Goal: Information Seeking & Learning: Learn about a topic

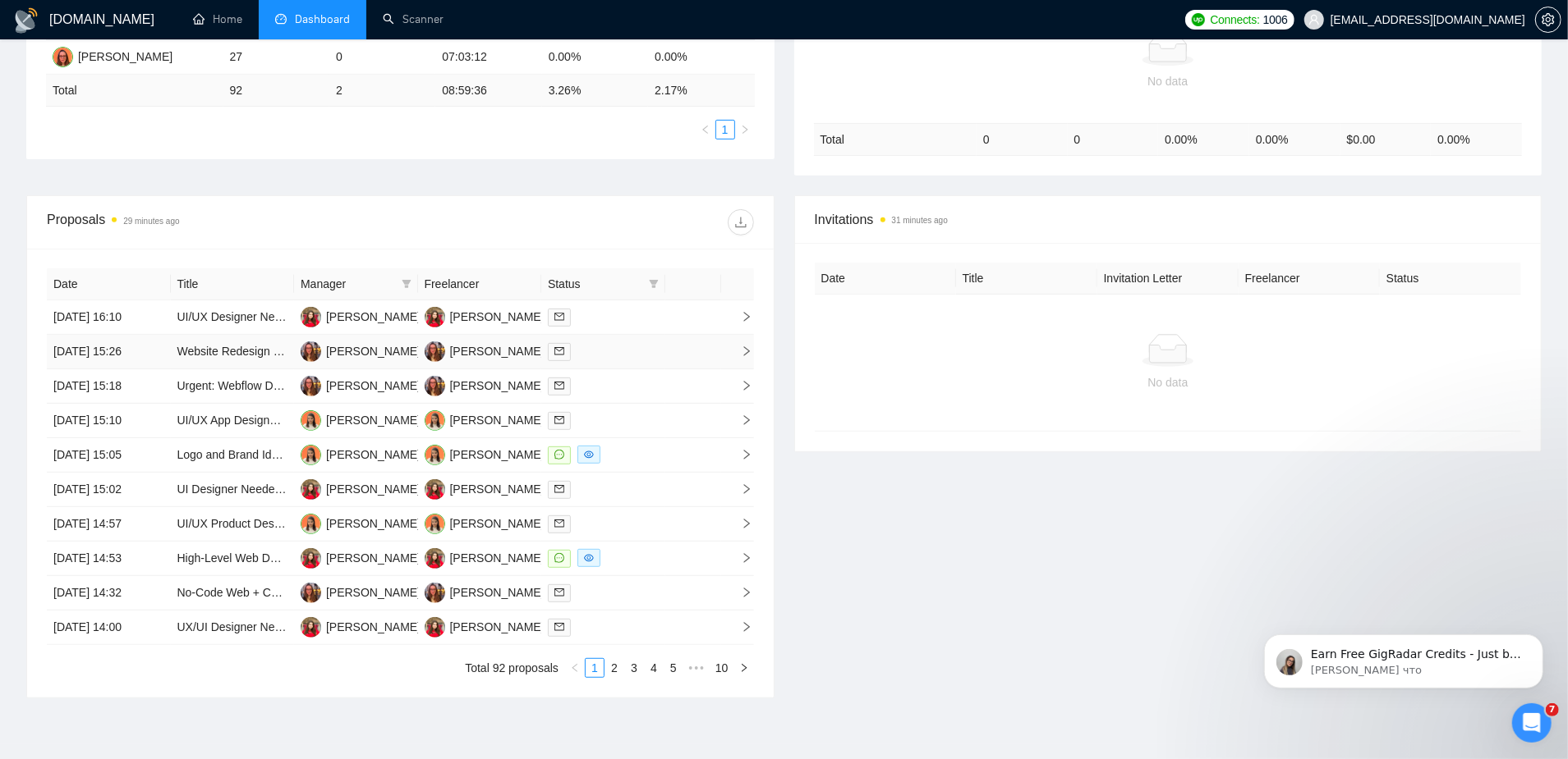
scroll to position [467, 0]
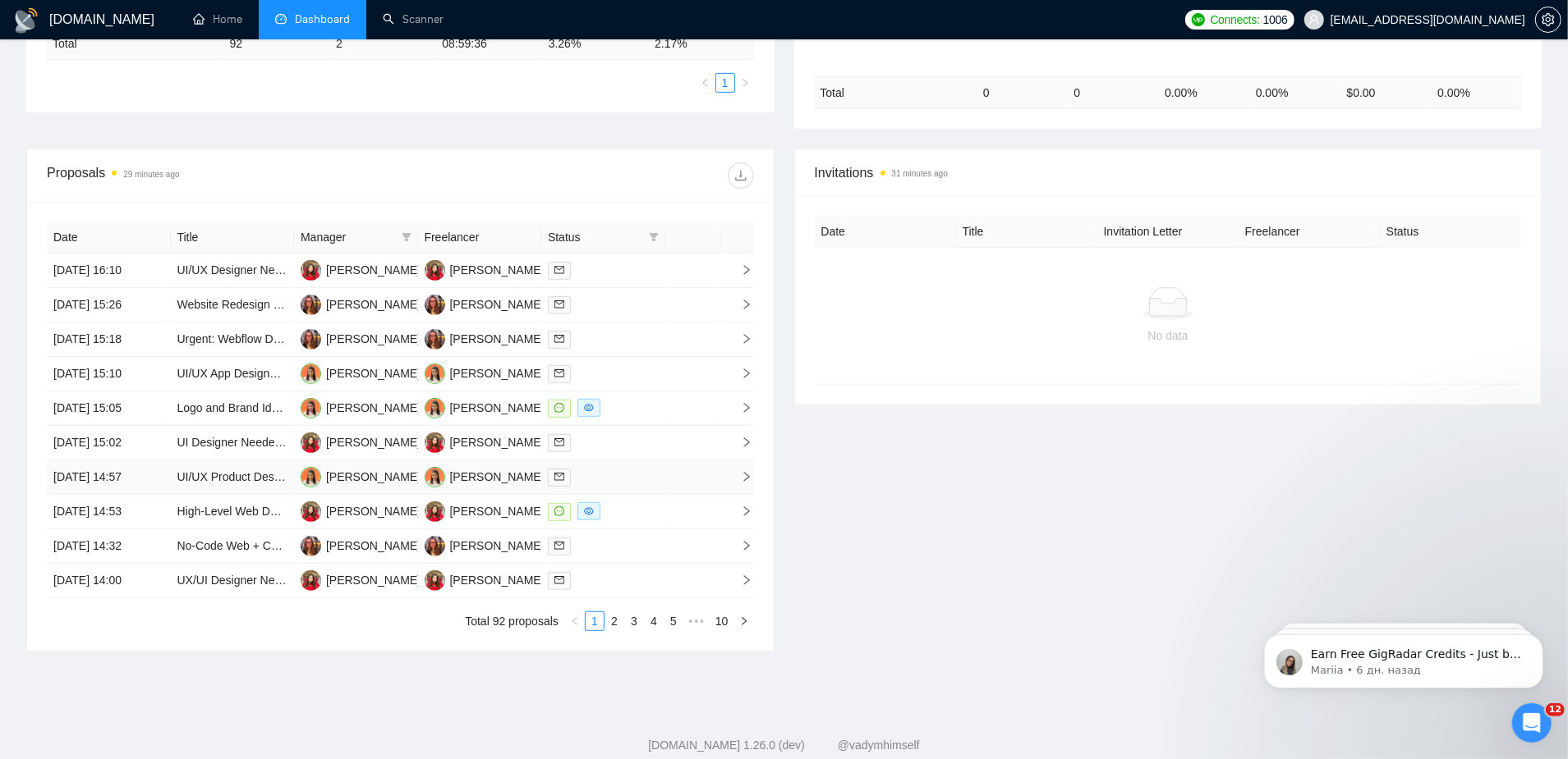
click at [244, 461] on td "UI/UX Product Designer Needed for Mobile Application" at bounding box center [233, 478] width 124 height 35
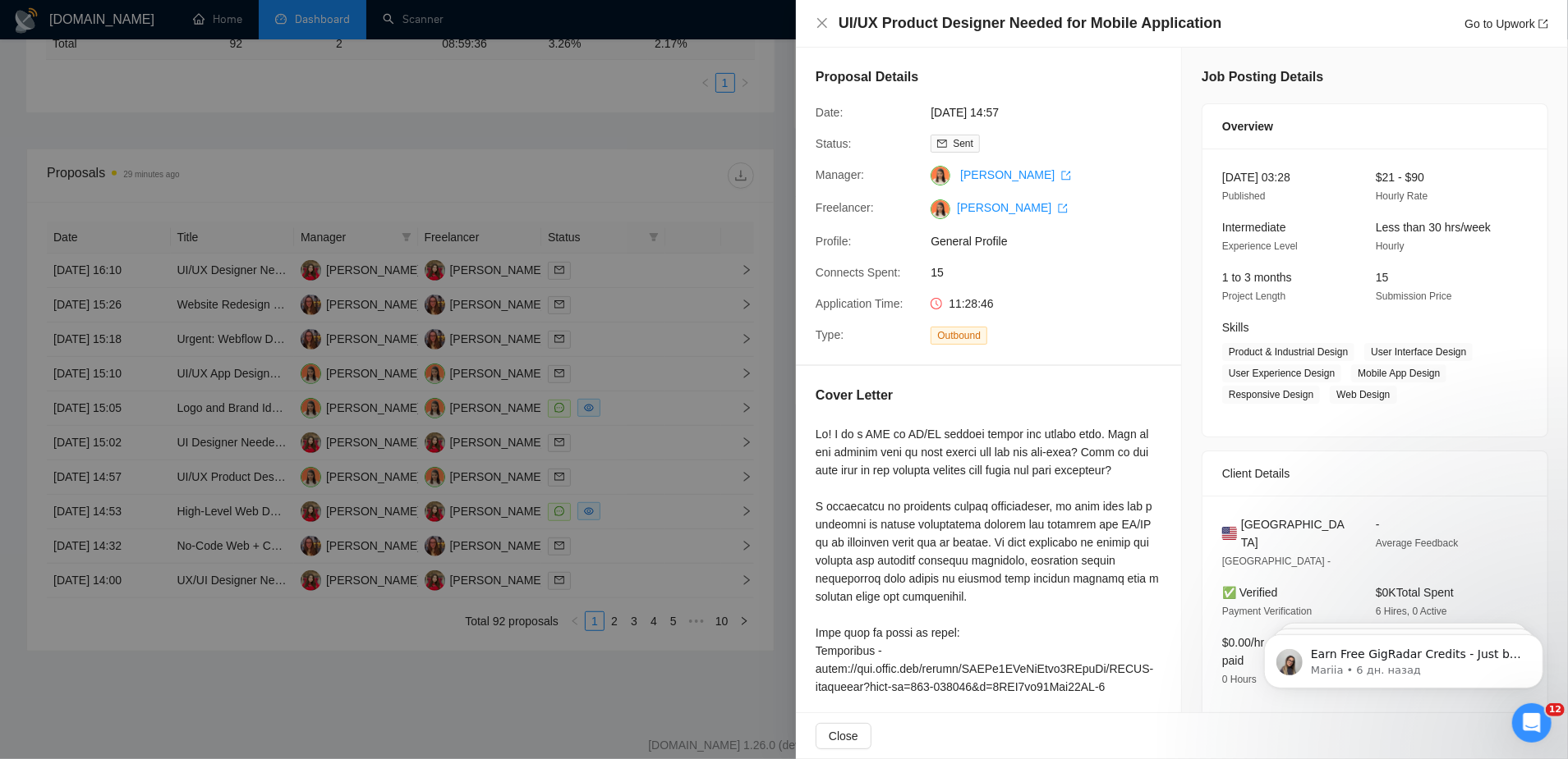
click at [730, 223] on div at bounding box center [784, 379] width 1568 height 759
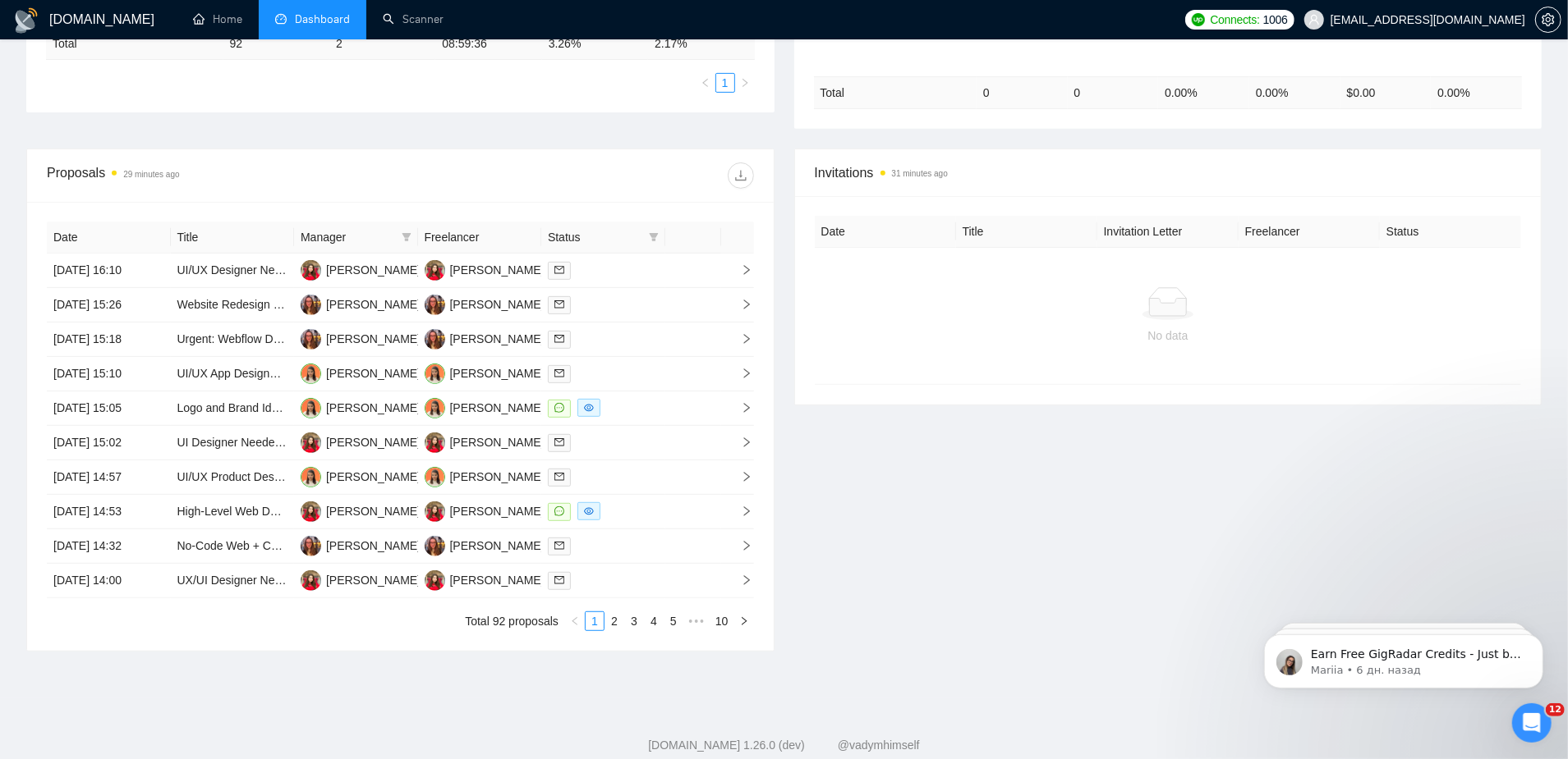
scroll to position [0, 0]
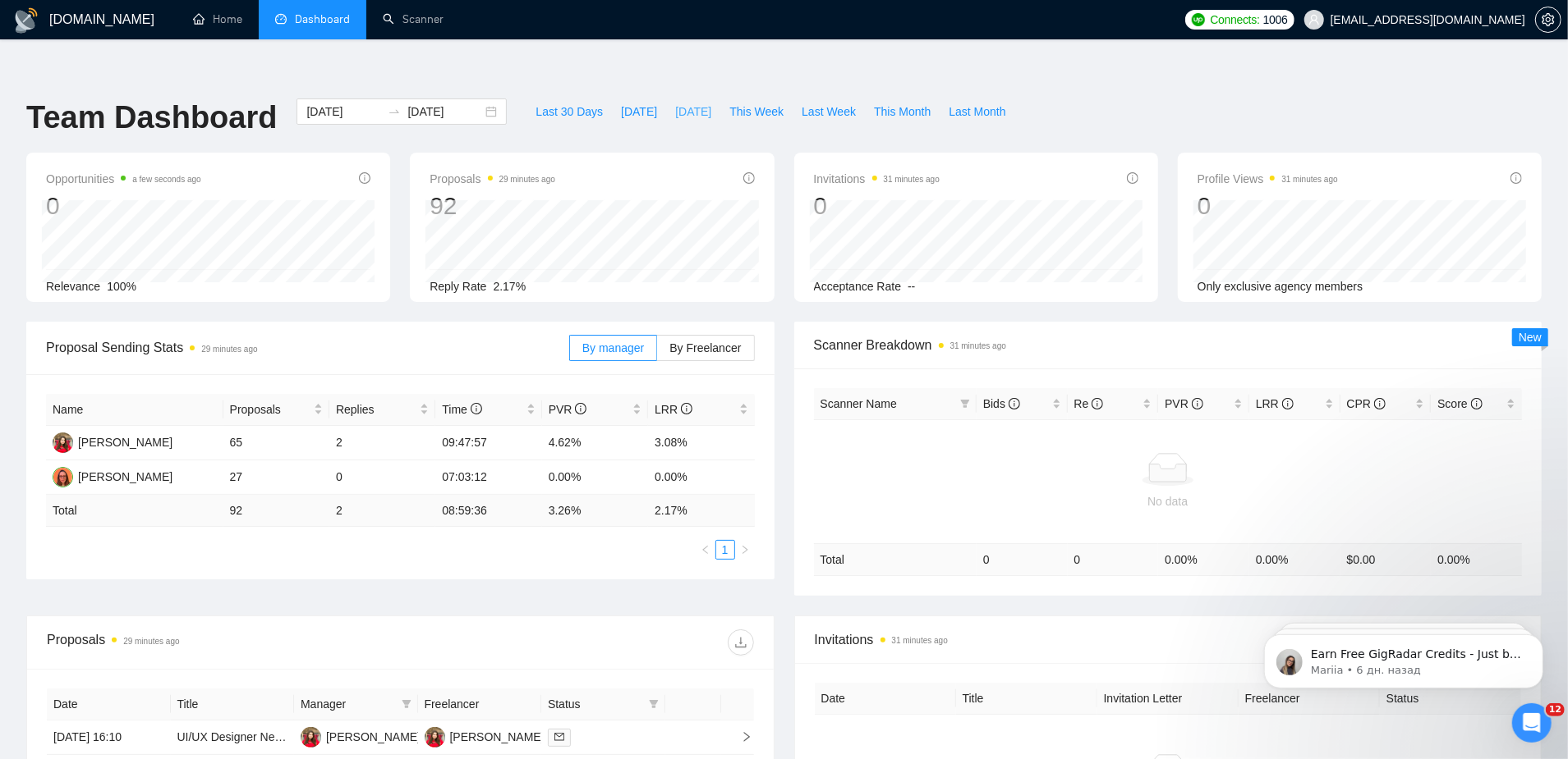
click at [675, 103] on span "[DATE]" at bounding box center [693, 112] width 37 height 18
type input "[DATE]"
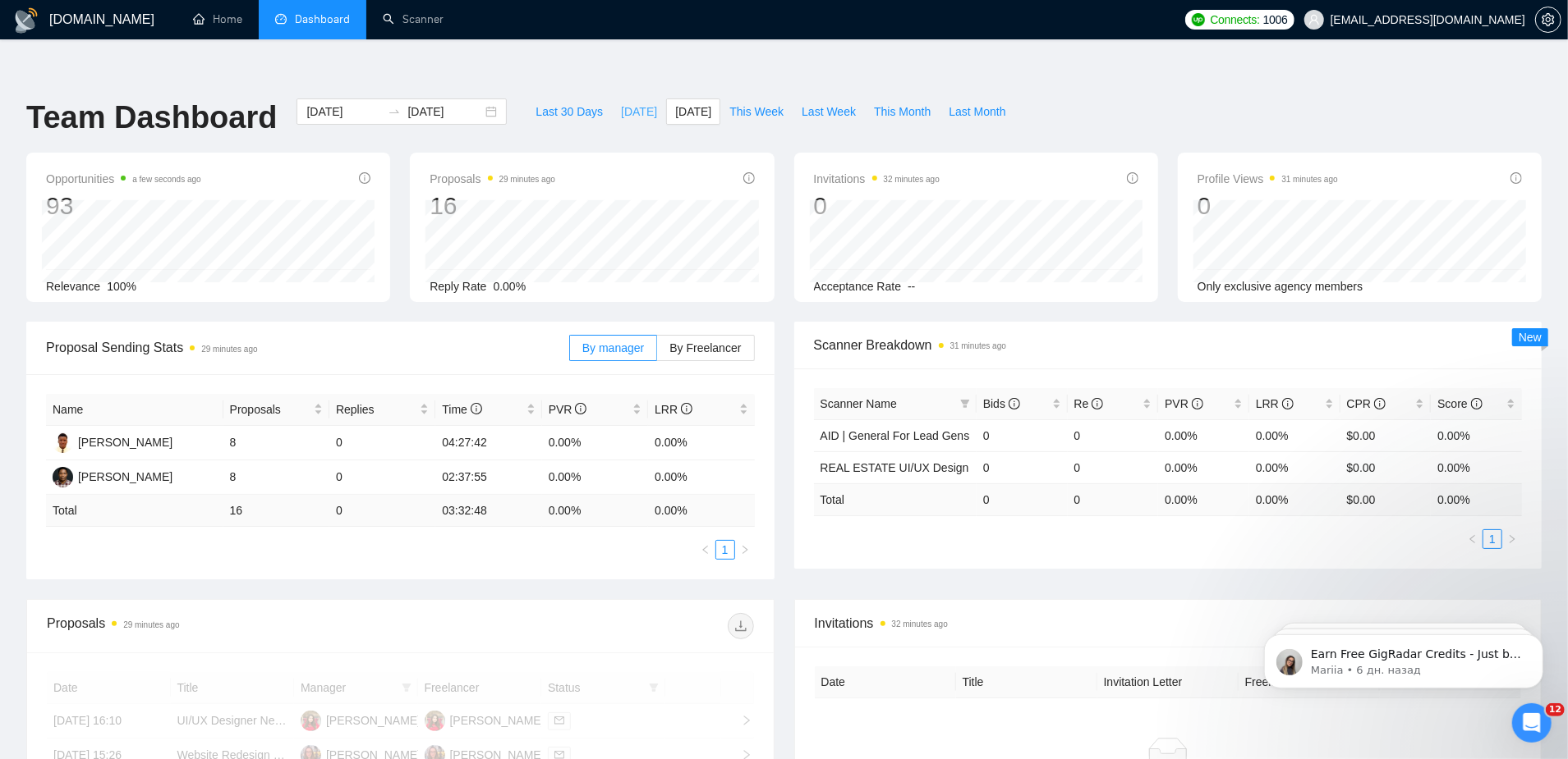
click at [632, 103] on span "[DATE]" at bounding box center [639, 112] width 37 height 18
type input "[DATE]"
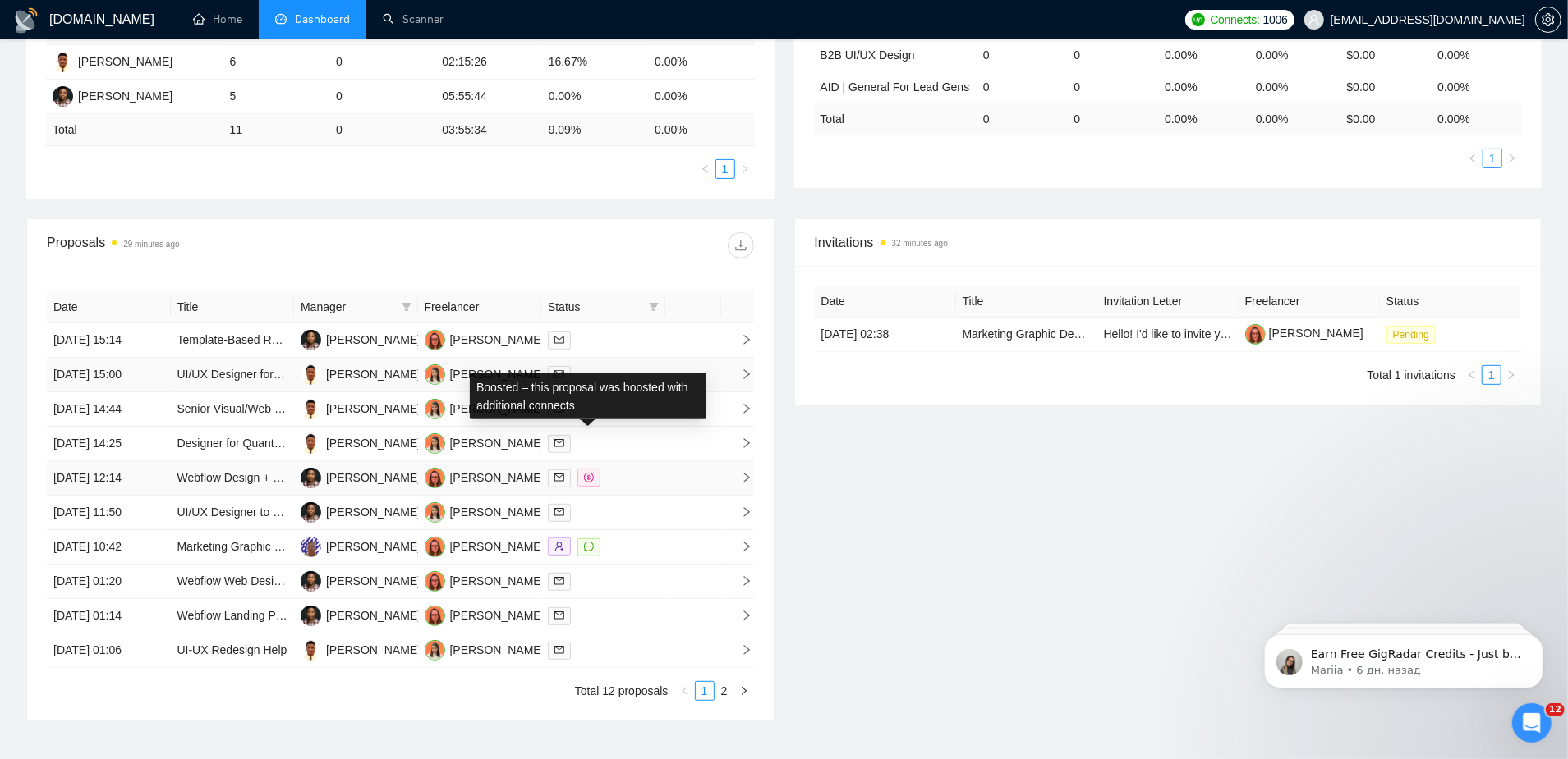
scroll to position [361, 0]
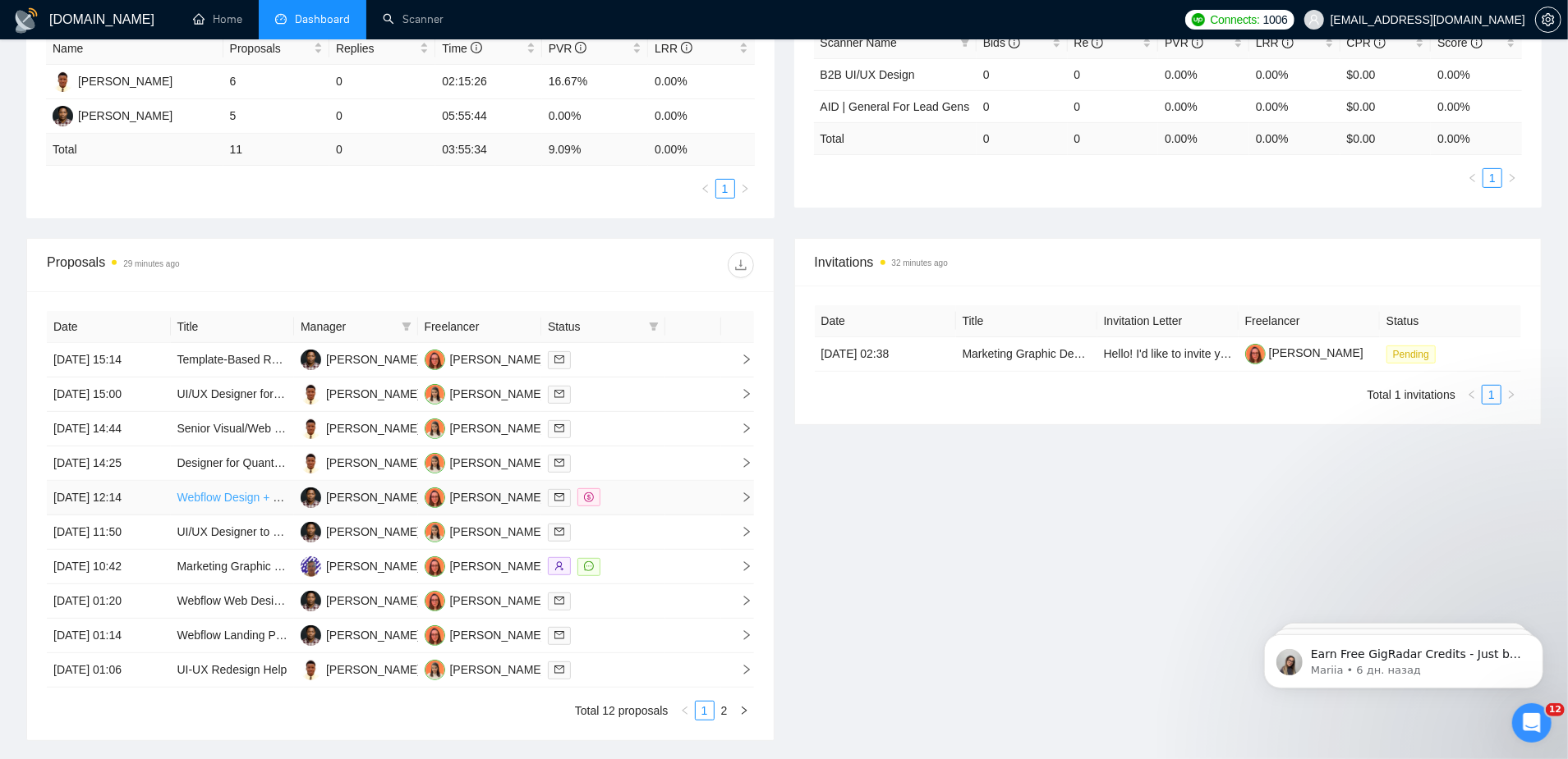
click at [218, 491] on link "Webflow Design + Development (3 Pages)" at bounding box center [286, 496] width 217 height 13
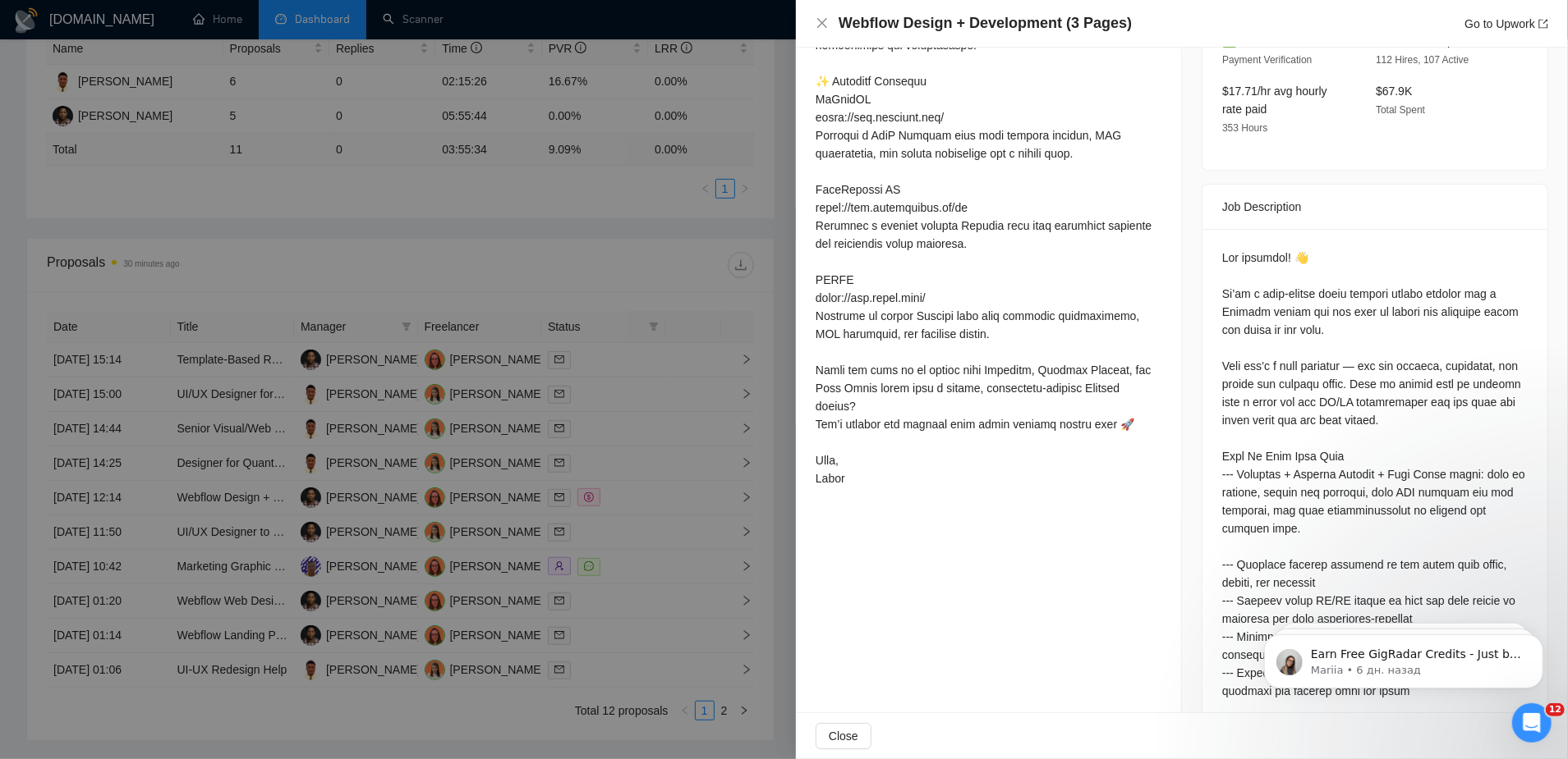
scroll to position [0, 0]
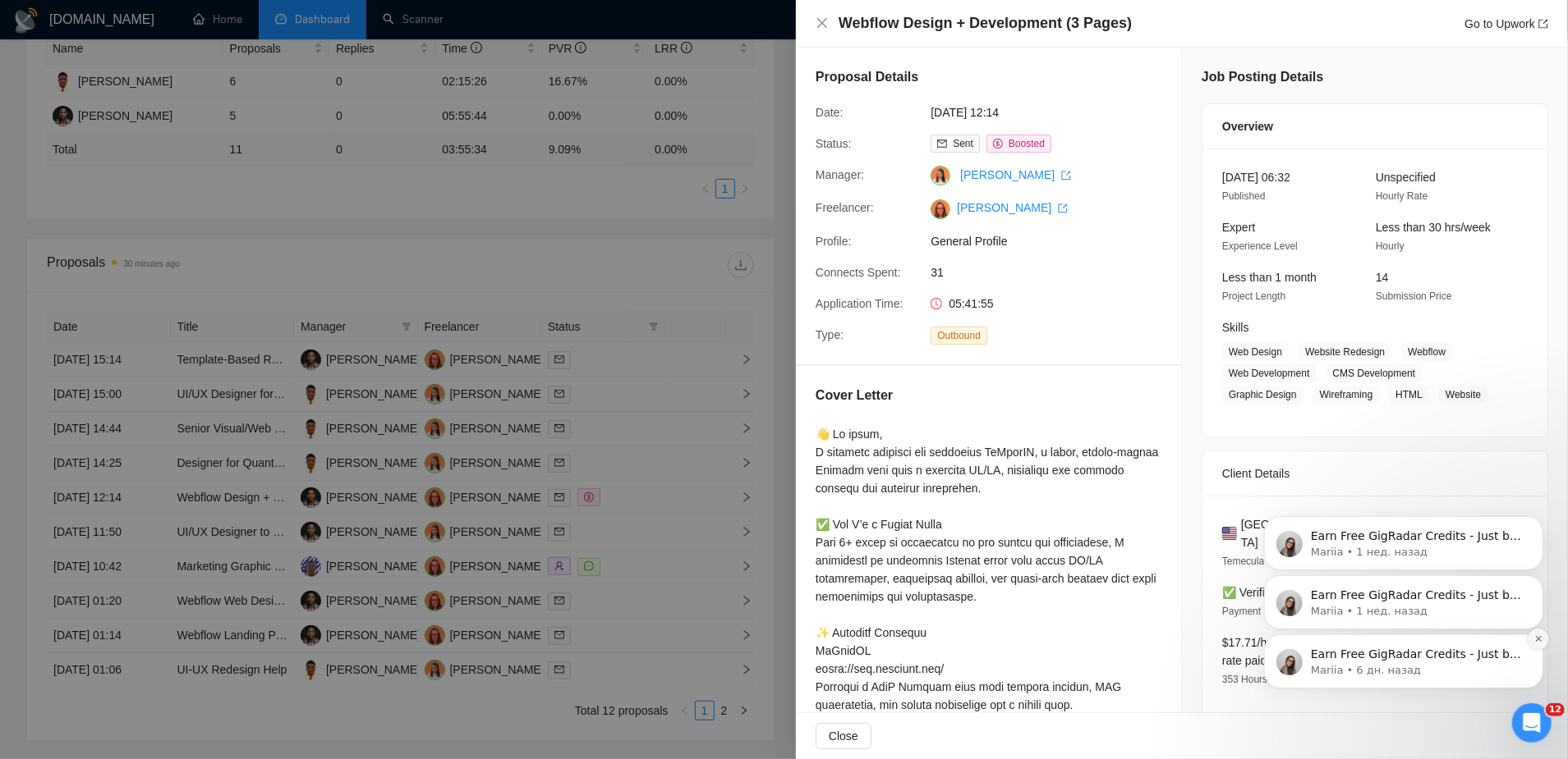
click at [1536, 639] on icon "Dismiss notification" at bounding box center [1537, 638] width 9 height 9
click at [1536, 639] on icon "Dismiss notification" at bounding box center [1536, 639] width 5 height 5
click at [1536, 639] on icon "Dismiss notification" at bounding box center [1537, 639] width 7 height 7
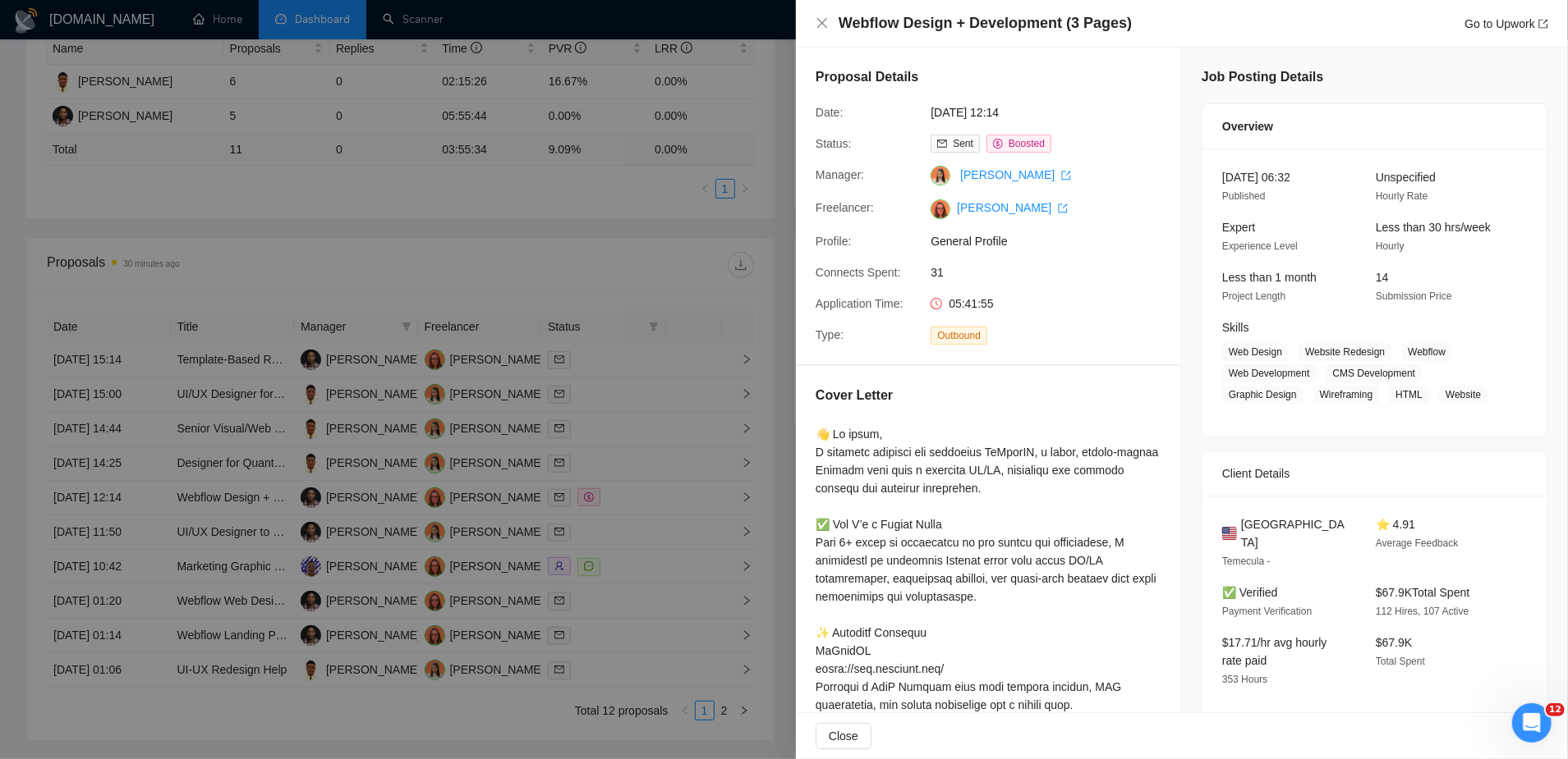
click at [669, 267] on div at bounding box center [784, 379] width 1568 height 759
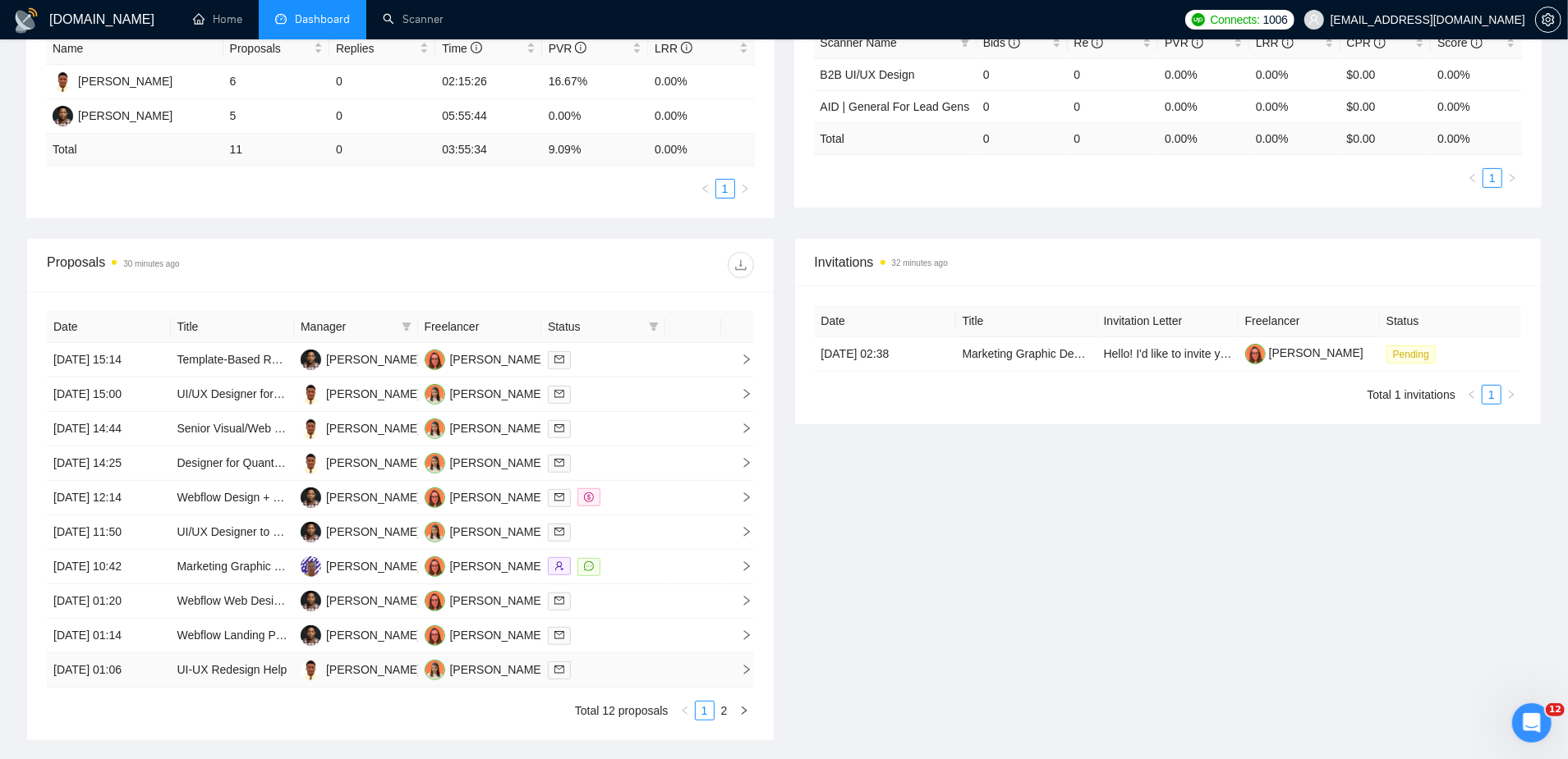
click at [257, 653] on td "UI-UX Redesign Help" at bounding box center [233, 670] width 124 height 35
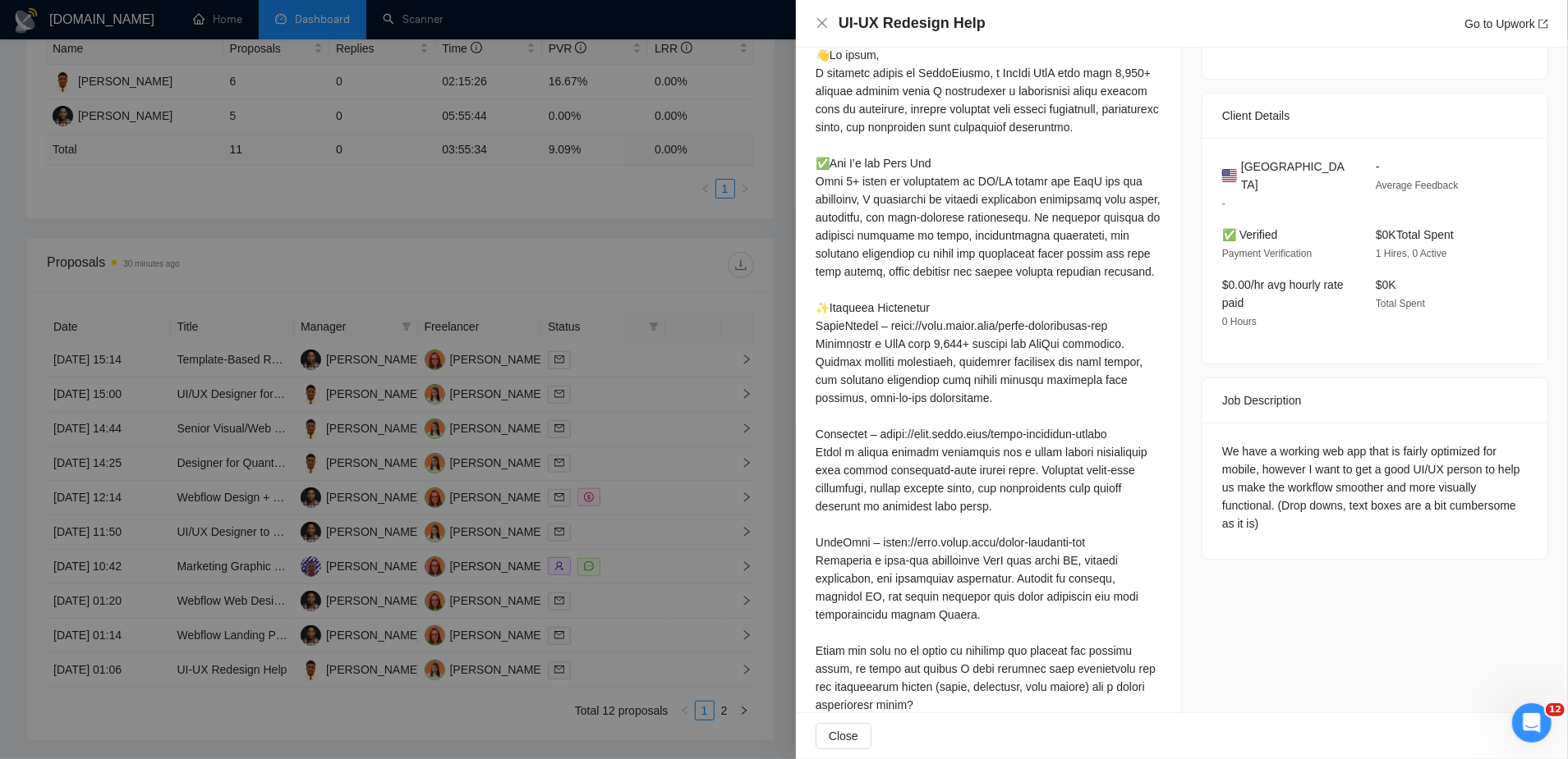
scroll to position [474, 0]
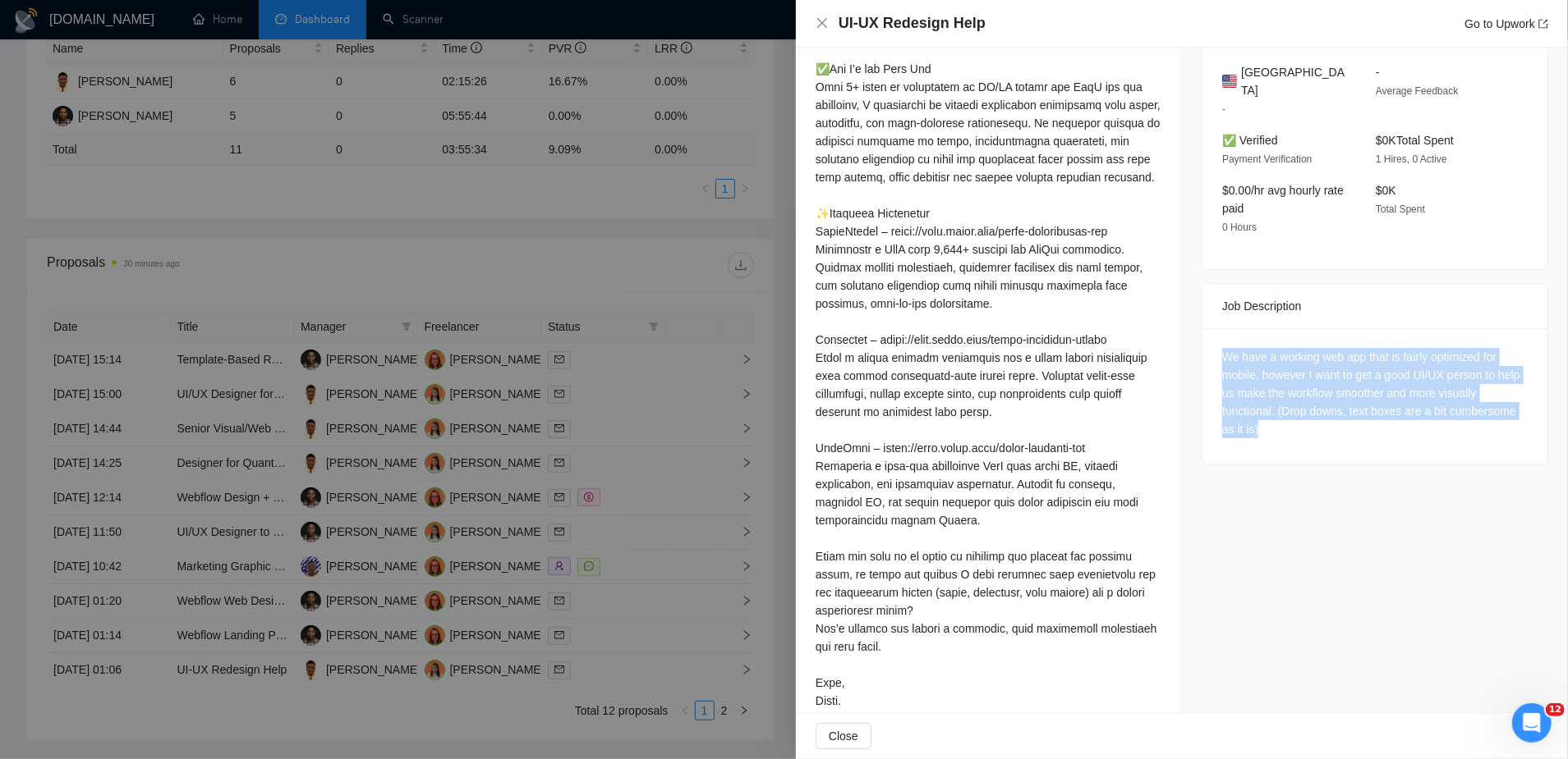
drag, startPoint x: 1379, startPoint y: 426, endPoint x: 1209, endPoint y: 337, distance: 191.9
click at [1209, 337] on div "We have a working web app that is fairly optimized for mobile, however I want t…" at bounding box center [1374, 397] width 345 height 136
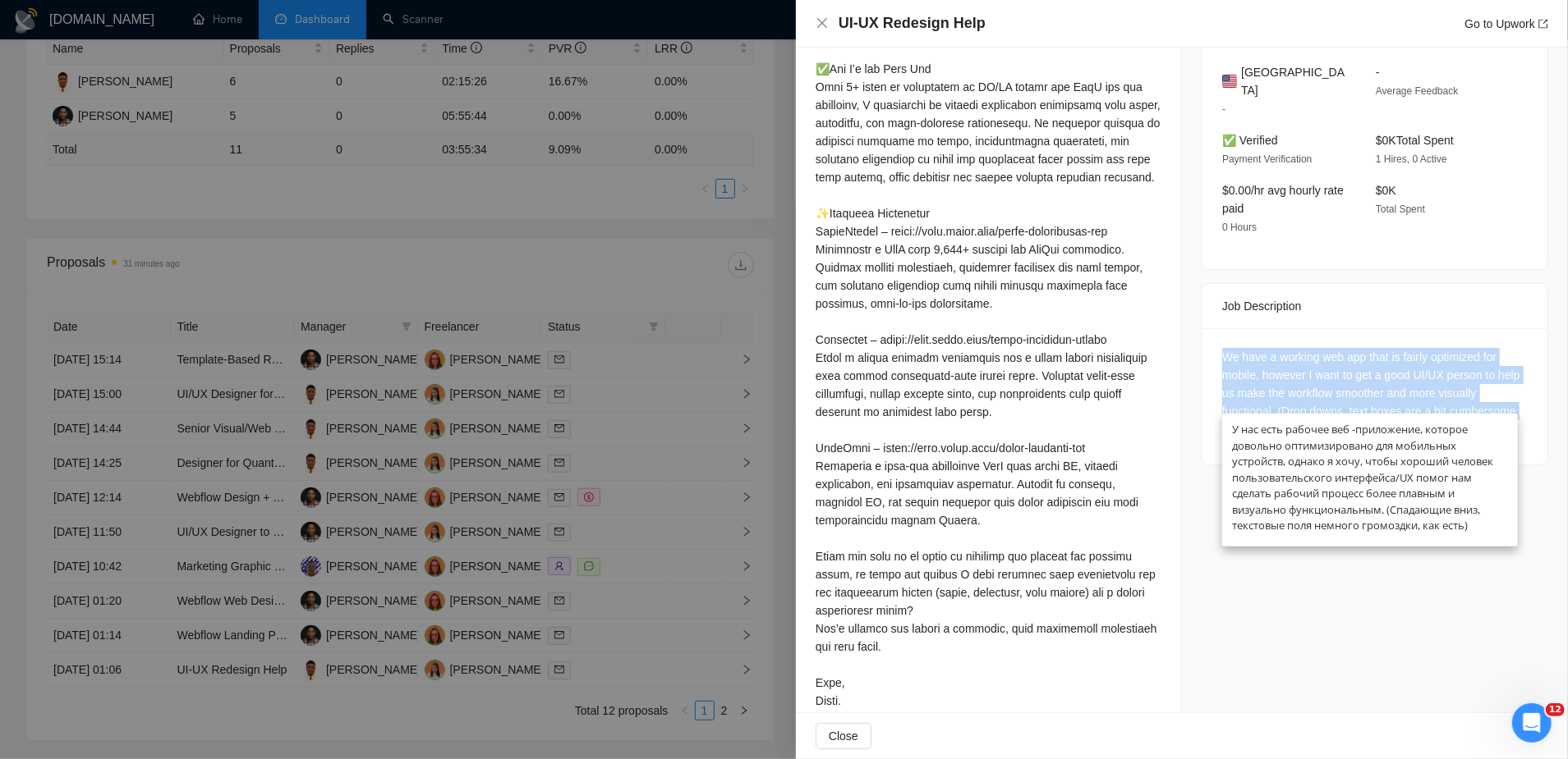
click at [1209, 337] on div "We have a working web app that is fairly optimized for mobile, however I want t…" at bounding box center [1374, 397] width 345 height 136
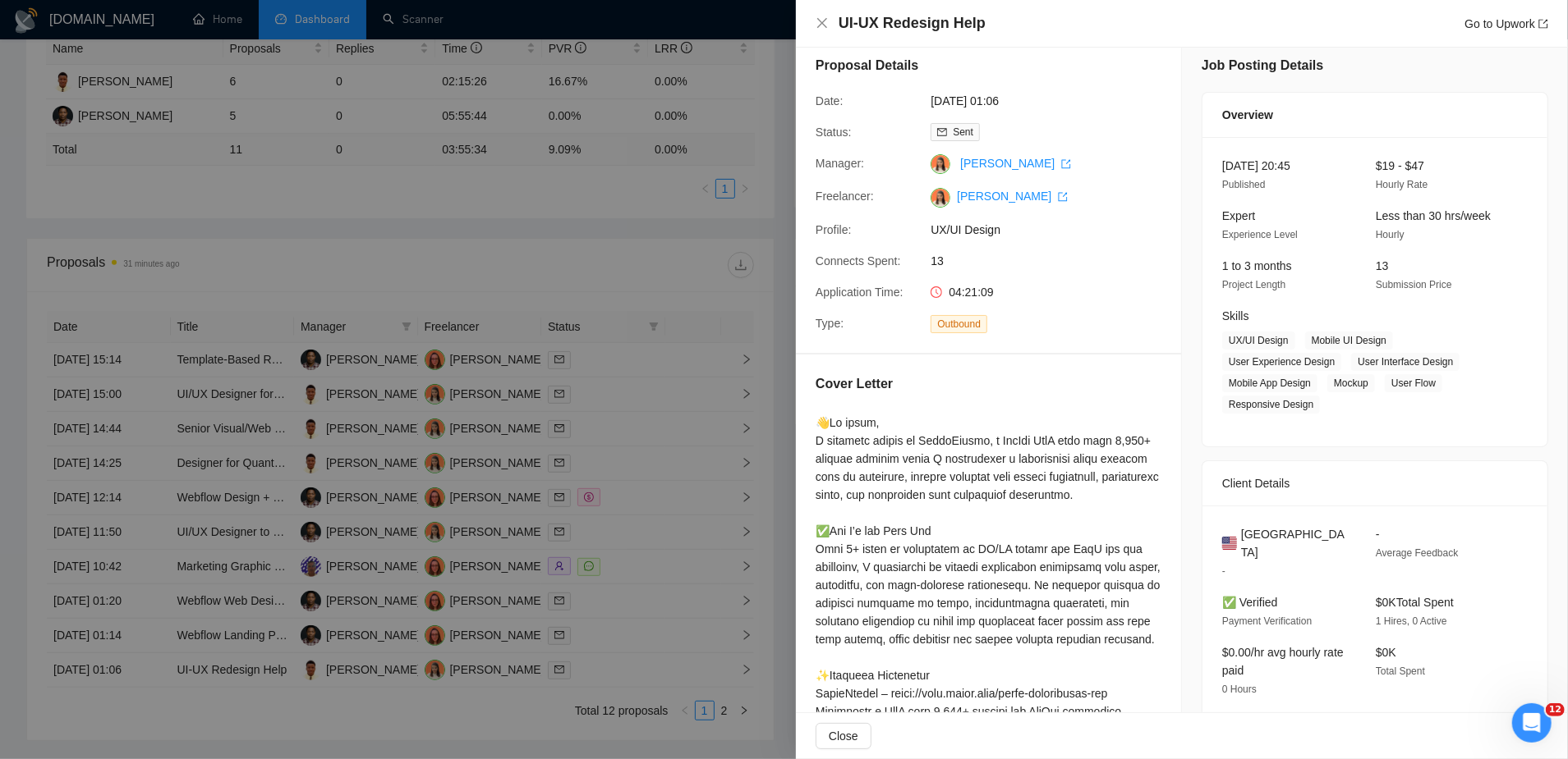
scroll to position [532, 0]
